Goal: Use online tool/utility: Utilize a website feature to perform a specific function

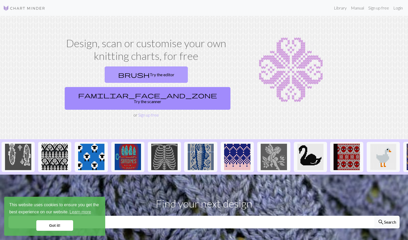
click at [105, 77] on link "brush Try the editor" at bounding box center [146, 74] width 83 height 16
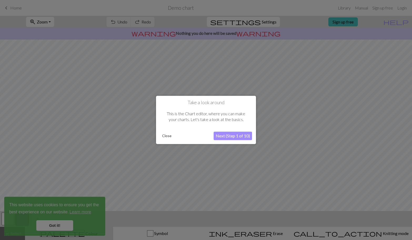
click at [223, 135] on button "Next (Step 1 of 10)" at bounding box center [233, 136] width 38 height 8
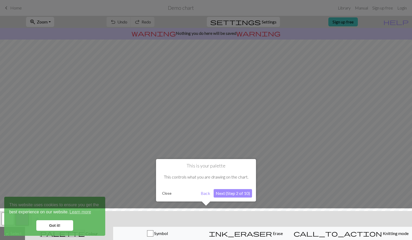
click at [237, 197] on button "Next (Step 2 of 10)" at bounding box center [233, 193] width 38 height 8
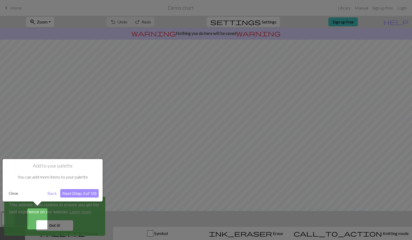
click at [75, 194] on button "Next (Step 3 of 10)" at bounding box center [79, 193] width 38 height 8
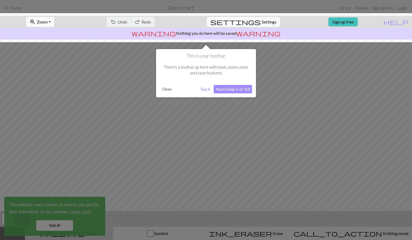
click at [167, 89] on button "Close" at bounding box center [167, 89] width 14 height 8
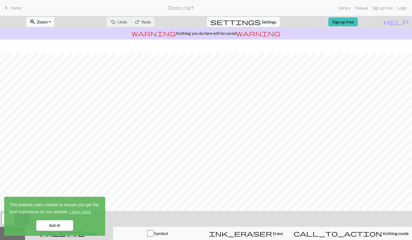
scroll to position [25, 0]
click at [38, 220] on link "Got it!" at bounding box center [54, 225] width 37 height 11
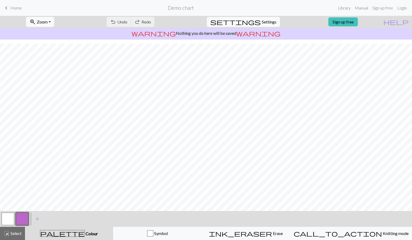
click at [44, 225] on link "Got it!" at bounding box center [54, 225] width 37 height 11
click at [168, 232] on span "Symbol" at bounding box center [160, 232] width 14 height 5
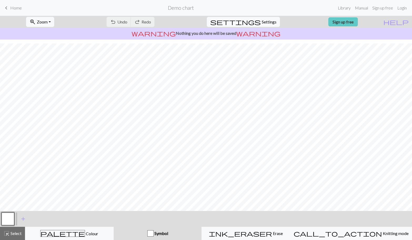
click at [354, 26] on link "Sign up free" at bounding box center [342, 21] width 29 height 9
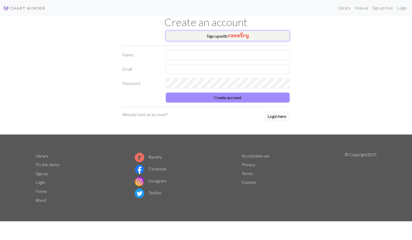
click at [239, 33] on img "button" at bounding box center [238, 35] width 20 height 6
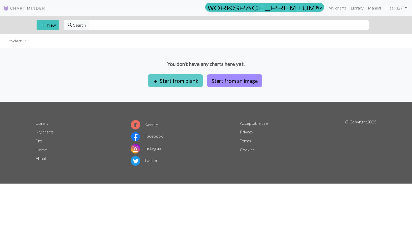
click at [183, 81] on button "add Start from blank" at bounding box center [175, 80] width 55 height 13
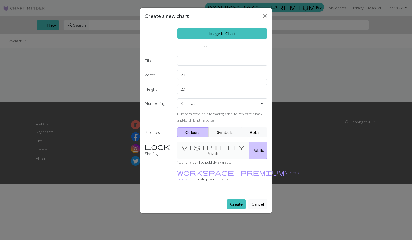
click at [260, 199] on button "Cancel" at bounding box center [257, 204] width 19 height 10
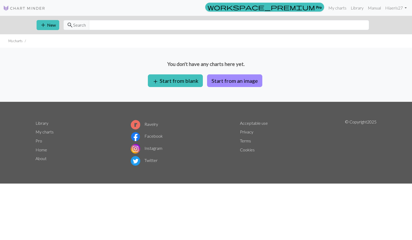
click at [231, 71] on div "You don't have any charts here yet. add Start from blank Start from an image" at bounding box center [206, 75] width 412 height 54
click at [233, 79] on button "Start from an image" at bounding box center [234, 80] width 55 height 13
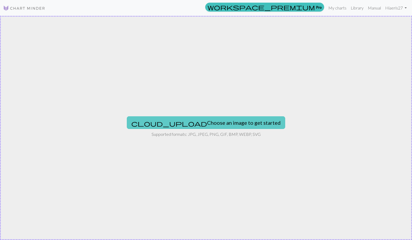
click at [219, 125] on button "cloud_upload Choose an image to get started" at bounding box center [206, 122] width 158 height 13
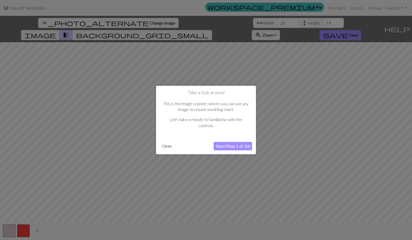
click at [165, 147] on button "Close" at bounding box center [167, 146] width 14 height 8
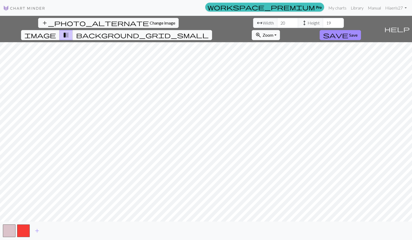
click at [304, 222] on div "add_photo_alternate Change image arrow_range Width 20 height Height 19 image tr…" at bounding box center [206, 128] width 412 height 224
click at [324, 25] on div "add_photo_alternate Change image arrow_range Width 20 height Height 19 image tr…" at bounding box center [191, 29] width 382 height 26
click at [280, 30] on button "zoom_in Zoom Zoom" at bounding box center [266, 35] width 28 height 10
click at [294, 72] on button "50%" at bounding box center [273, 76] width 42 height 8
click at [37, 230] on span "add" at bounding box center [37, 230] width 6 height 7
